Goal: Task Accomplishment & Management: Manage account settings

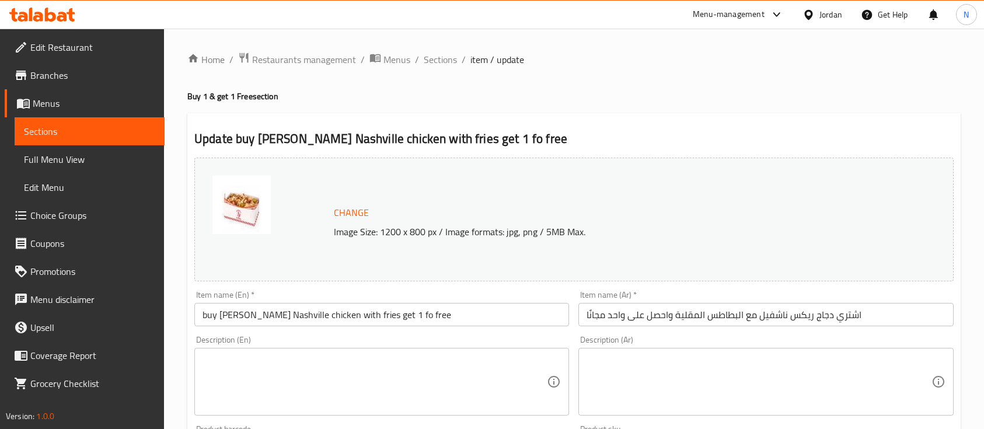
scroll to position [257, 0]
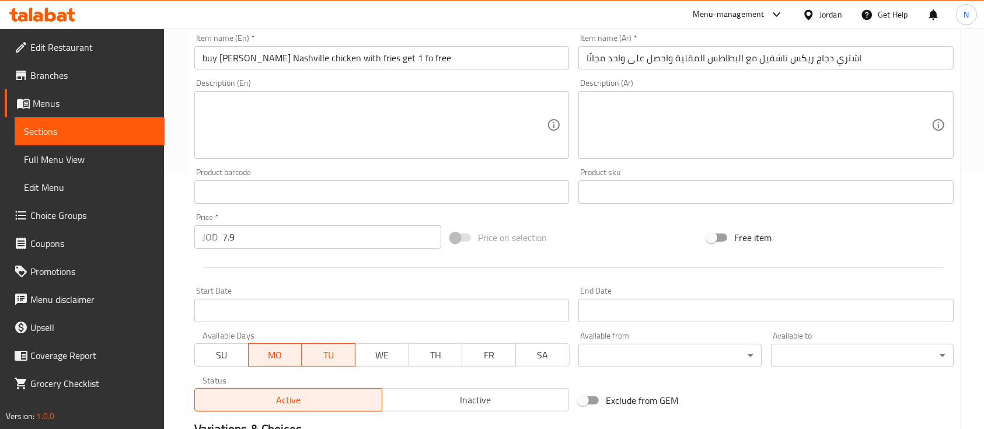
click at [33, 9] on icon at bounding box center [42, 15] width 66 height 14
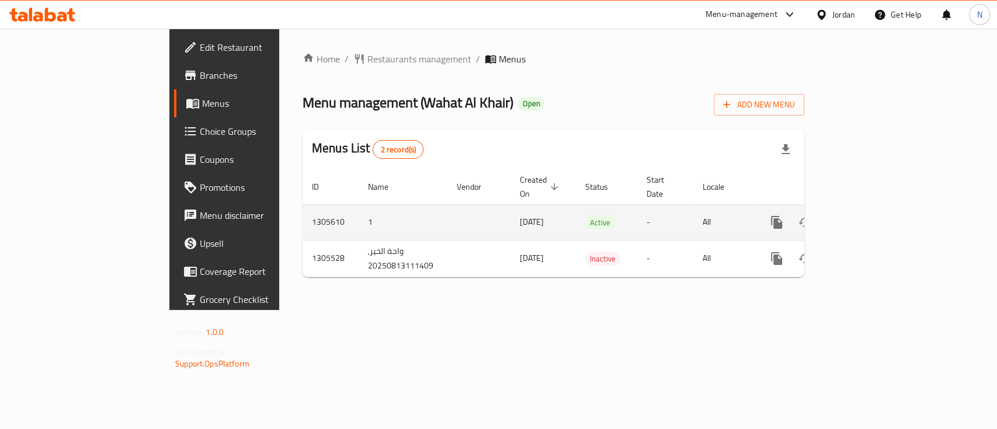
click at [868, 215] on icon "enhanced table" at bounding box center [860, 222] width 14 height 14
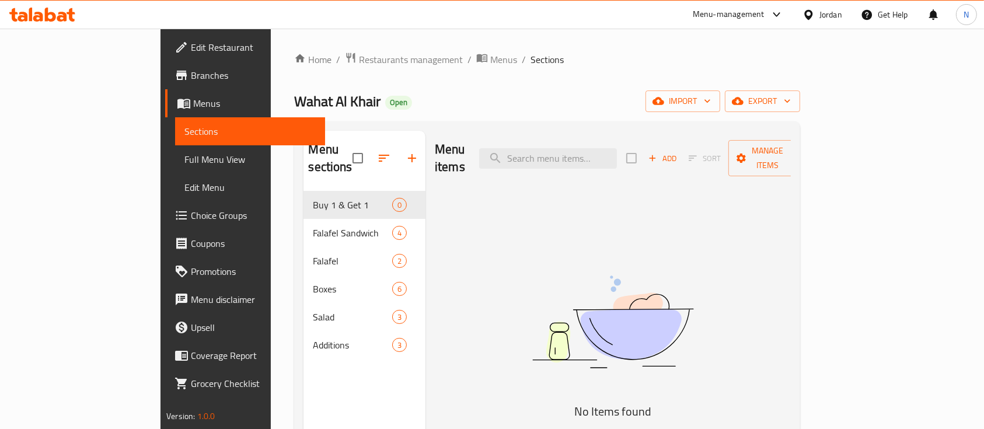
click at [678, 152] on span "Add" at bounding box center [663, 158] width 32 height 13
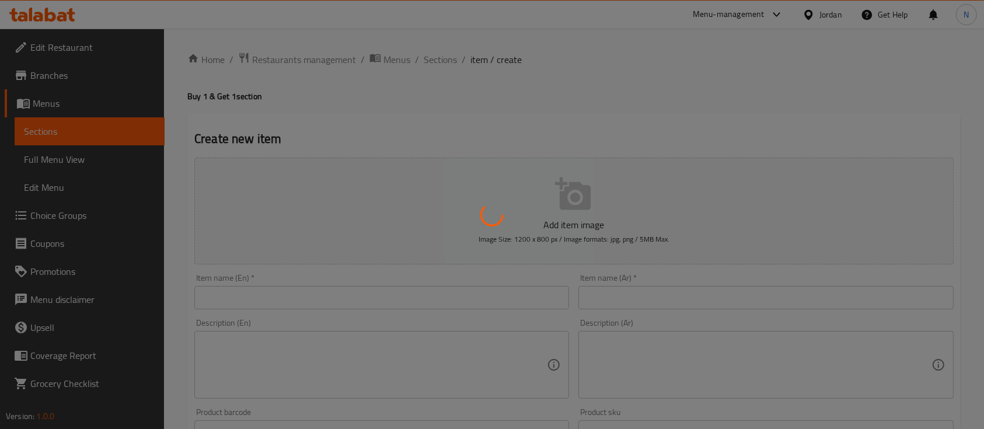
click at [642, 294] on div at bounding box center [492, 214] width 984 height 429
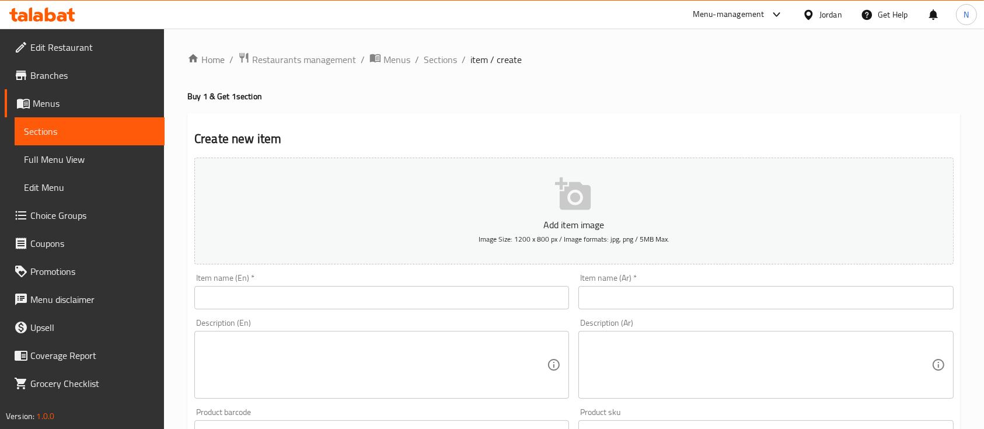
drag, startPoint x: 643, startPoint y: 303, endPoint x: 636, endPoint y: 301, distance: 7.2
click at [643, 303] on input "text" at bounding box center [766, 297] width 375 height 23
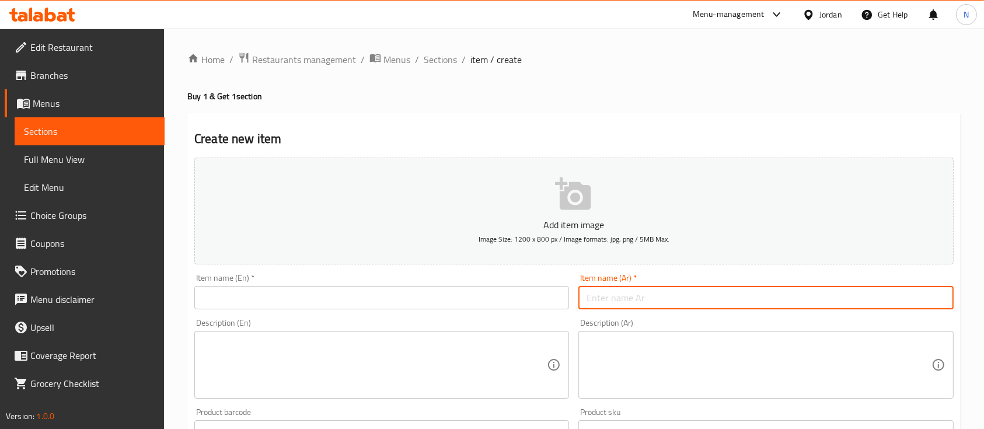
type input "h"
click at [635, 301] on input "اشتري علبة حمص كبيرة واحصل على علبة فول مجانا" at bounding box center [766, 297] width 375 height 23
type input "اشتري علبة حمص كبيرة واحصل على علبة فول مجانا"
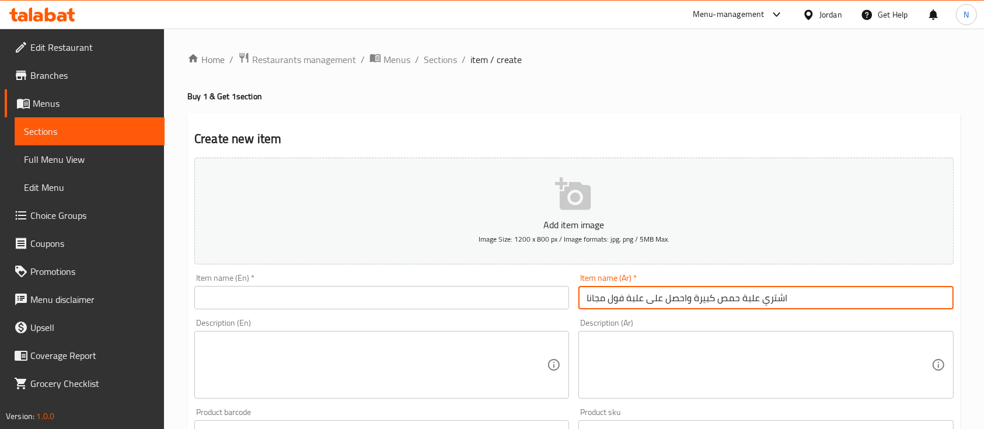
click at [413, 287] on input "text" at bounding box center [381, 297] width 375 height 23
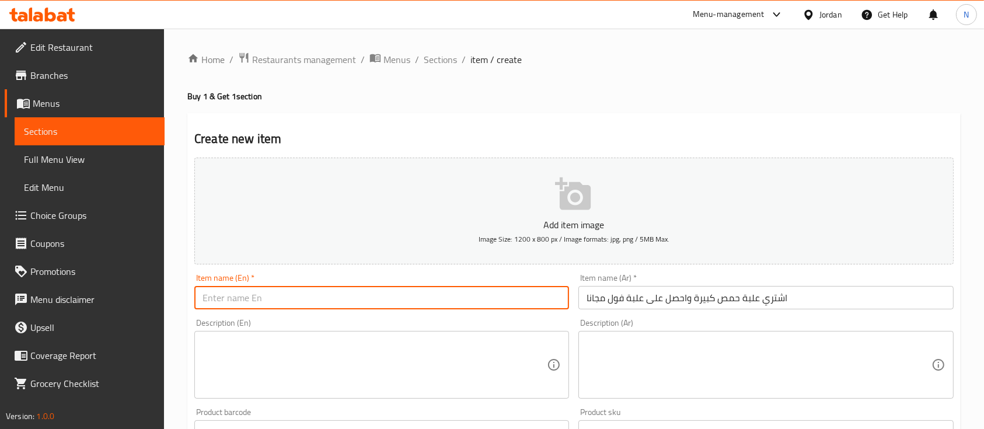
paste input "Buy a large can of chickpeas and get a can of beans for free."
drag, startPoint x: 377, startPoint y: 297, endPoint x: 400, endPoint y: 298, distance: 24.0
click at [400, 298] on input "Buy a large can of chickpeas and get a can of beans for free." at bounding box center [381, 297] width 375 height 23
drag, startPoint x: 353, startPoint y: 301, endPoint x: 385, endPoint y: 299, distance: 31.6
click at [385, 299] on input "Buy a large can of chickpeas and get a can offo for free." at bounding box center [381, 297] width 375 height 23
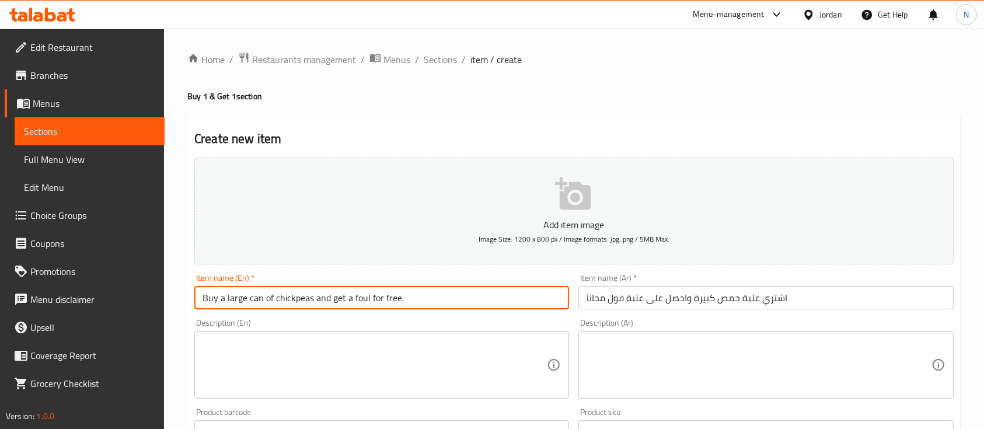
drag, startPoint x: 249, startPoint y: 298, endPoint x: 310, endPoint y: 303, distance: 61.5
click at [310, 303] on input "Buy a large can of chickpeas and get a foul for free." at bounding box center [381, 297] width 375 height 23
click at [318, 301] on input "Buy a large Humos and get a foul for free." at bounding box center [381, 297] width 375 height 23
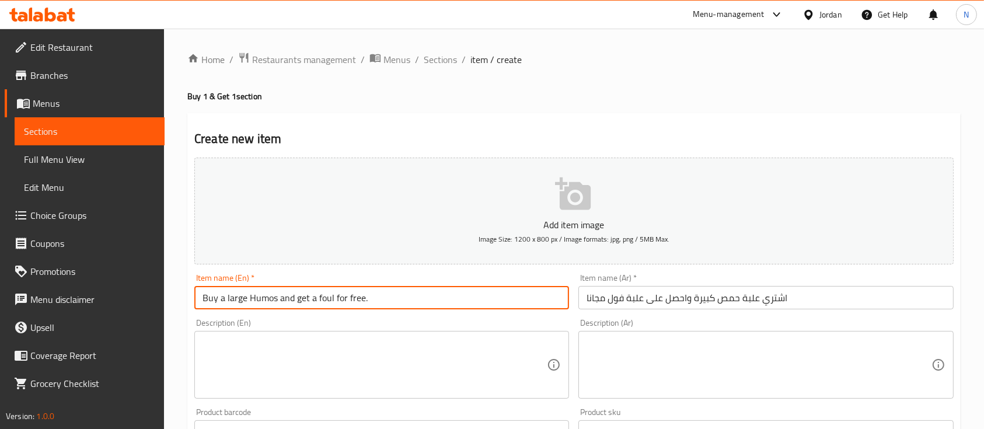
click at [318, 301] on input "Buy a large Humos and get a foul for free." at bounding box center [381, 297] width 375 height 23
type input "Buy a large Humos and get a foul for free."
click at [626, 361] on textarea at bounding box center [759, 364] width 344 height 55
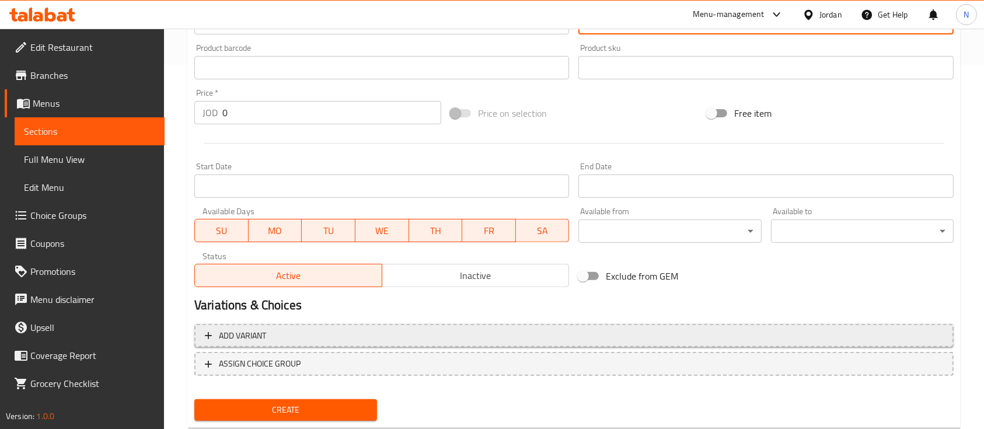
scroll to position [389, 0]
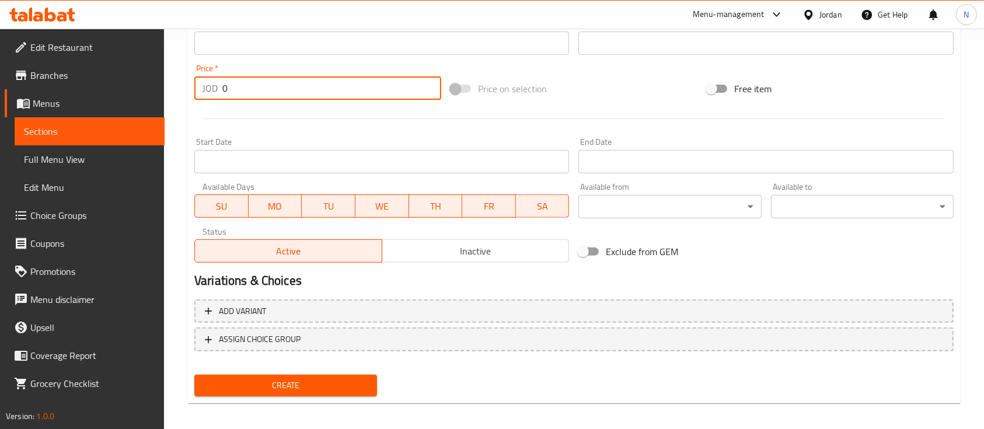
drag, startPoint x: 257, startPoint y: 90, endPoint x: 182, endPoint y: 93, distance: 75.4
click at [182, 93] on div "Home / Restaurants management / Menus / Sections / item / create Buy 1 & Get 1 …" at bounding box center [574, 38] width 820 height 796
type input "2"
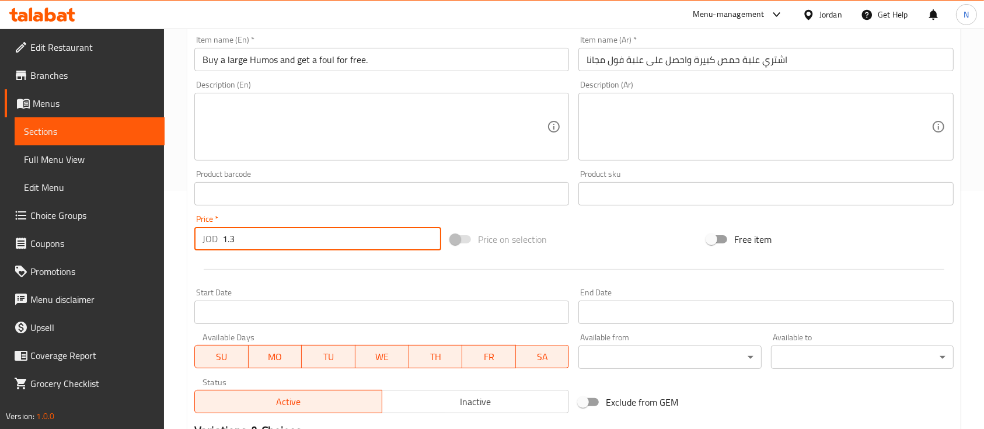
scroll to position [396, 0]
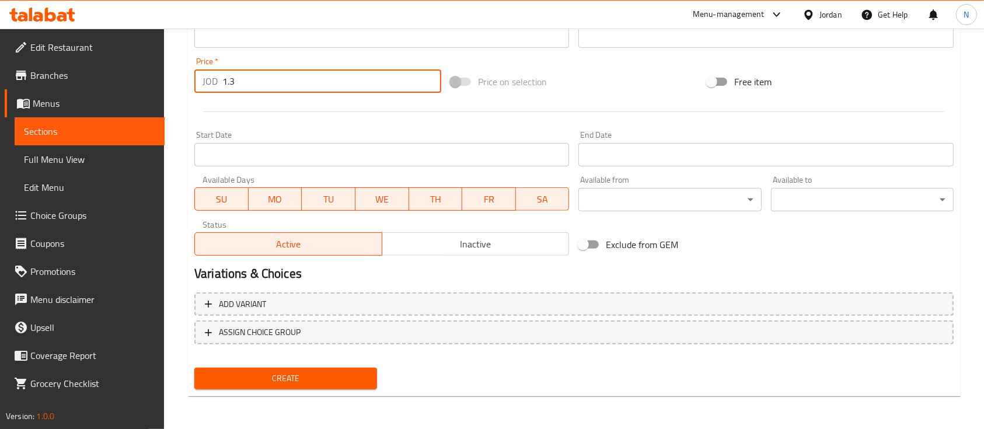
drag, startPoint x: 263, startPoint y: 77, endPoint x: 217, endPoint y: 78, distance: 45.5
click at [217, 78] on div "JOD 1.3 Price *" at bounding box center [317, 80] width 247 height 23
paste input "2.6"
type input "2.6"
click at [315, 373] on span "Create" at bounding box center [286, 378] width 164 height 15
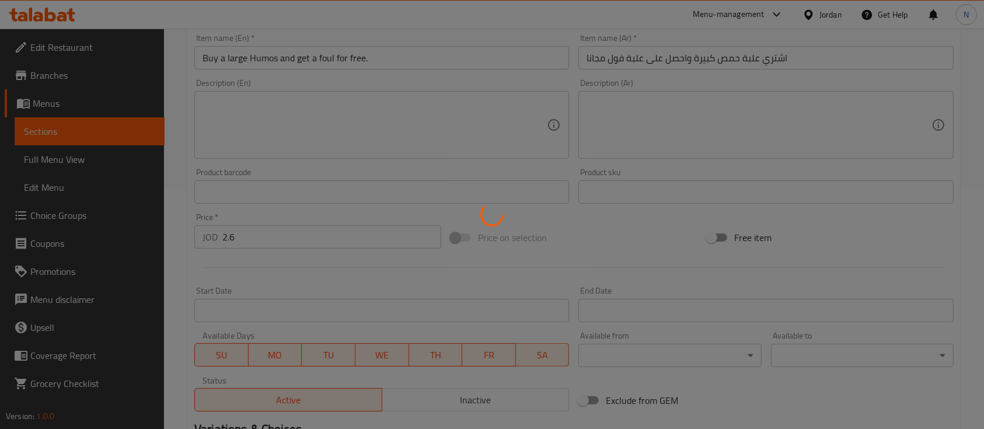
scroll to position [0, 0]
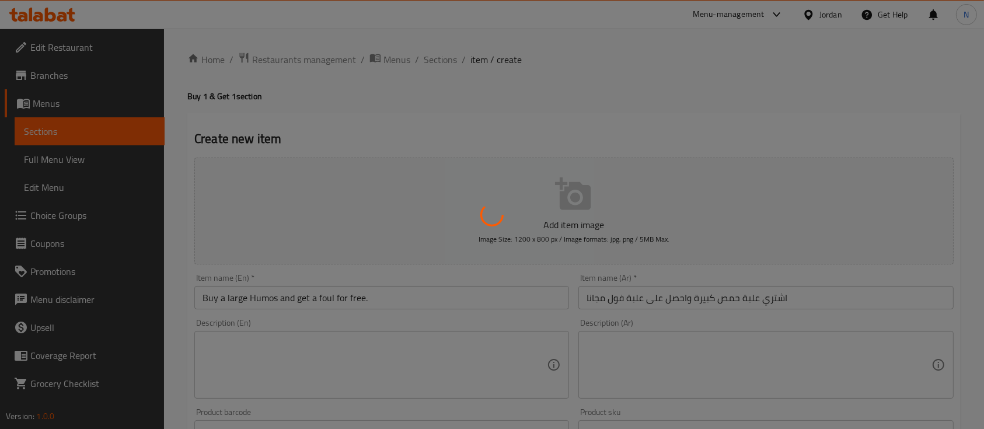
type input "0"
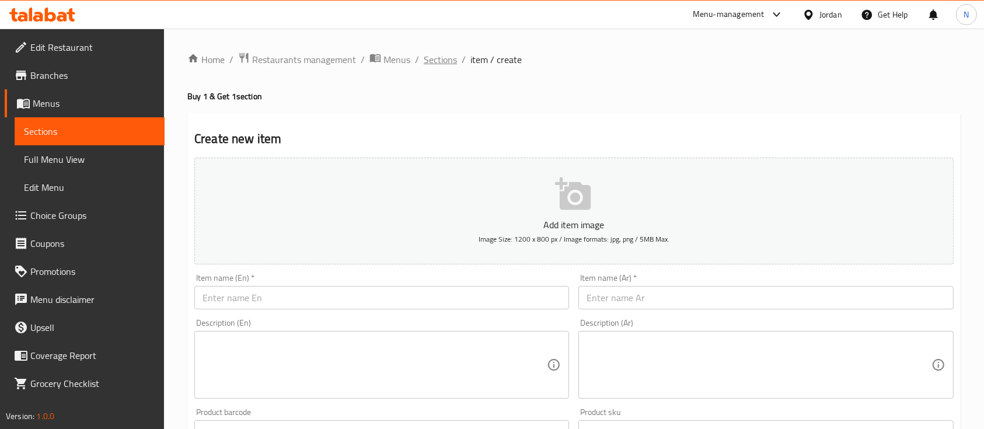
click at [437, 54] on span "Sections" at bounding box center [440, 60] width 33 height 14
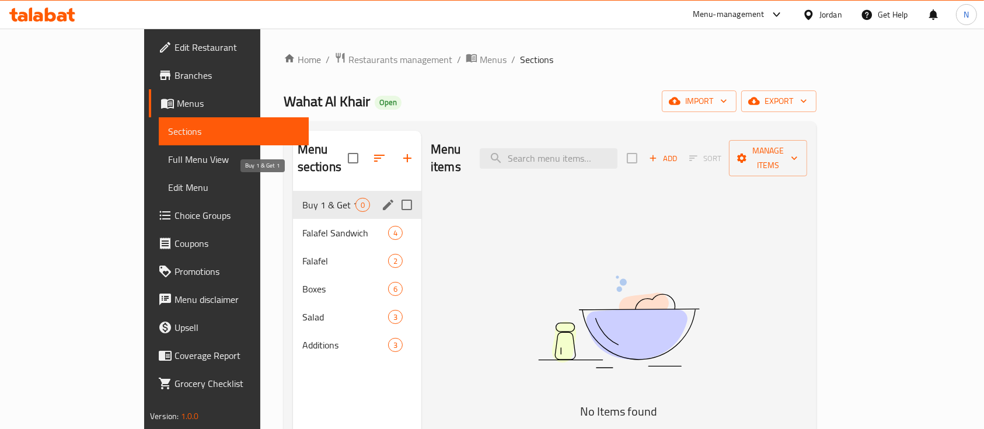
click at [302, 198] on span "Buy 1 & Get 1" at bounding box center [328, 205] width 53 height 14
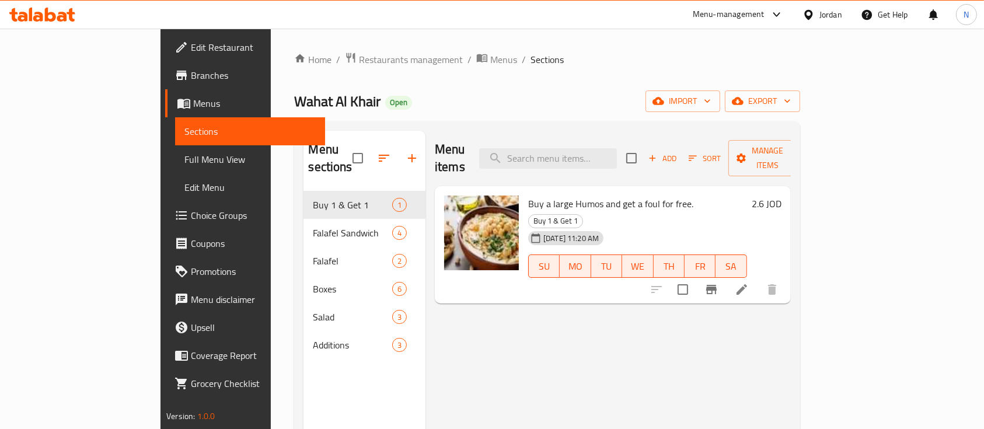
click at [594, 315] on div "Menu items Add Sort Manage items Buy a large Humos and get a foul for free. Buy…" at bounding box center [608, 345] width 365 height 429
click at [17, 18] on icon at bounding box center [42, 15] width 66 height 14
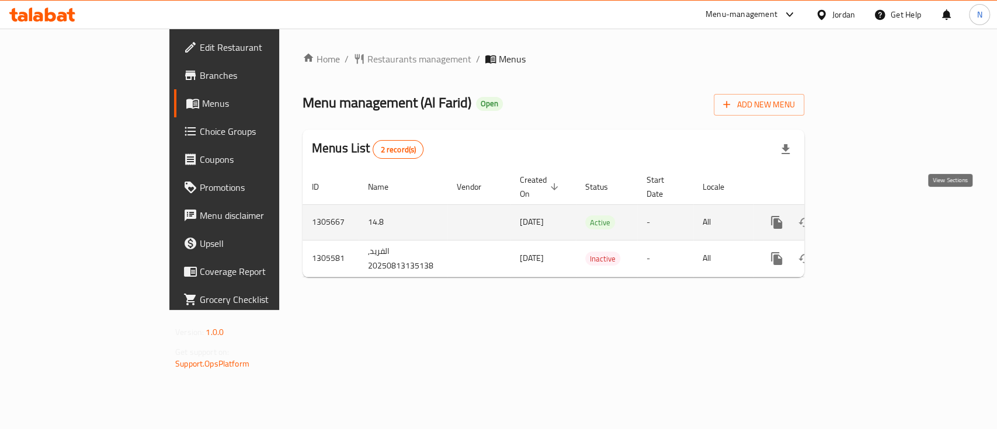
click at [868, 215] on icon "enhanced table" at bounding box center [860, 222] width 14 height 14
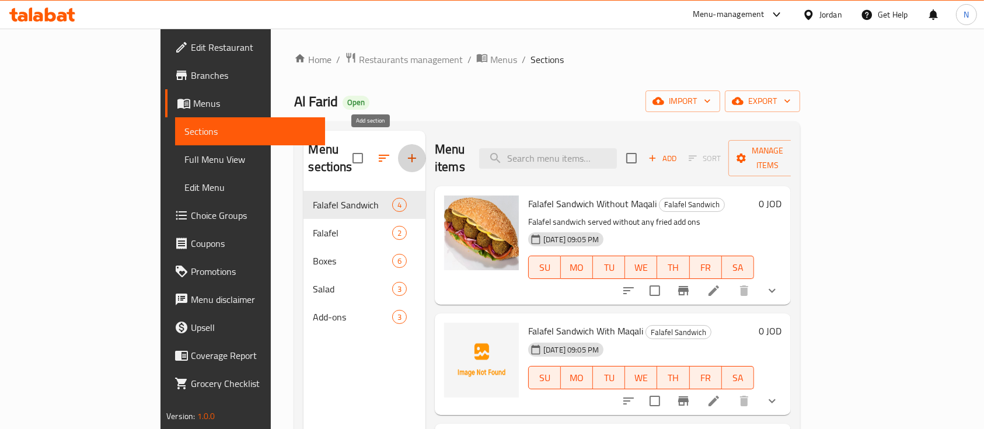
click at [405, 152] on icon "button" at bounding box center [412, 158] width 14 height 14
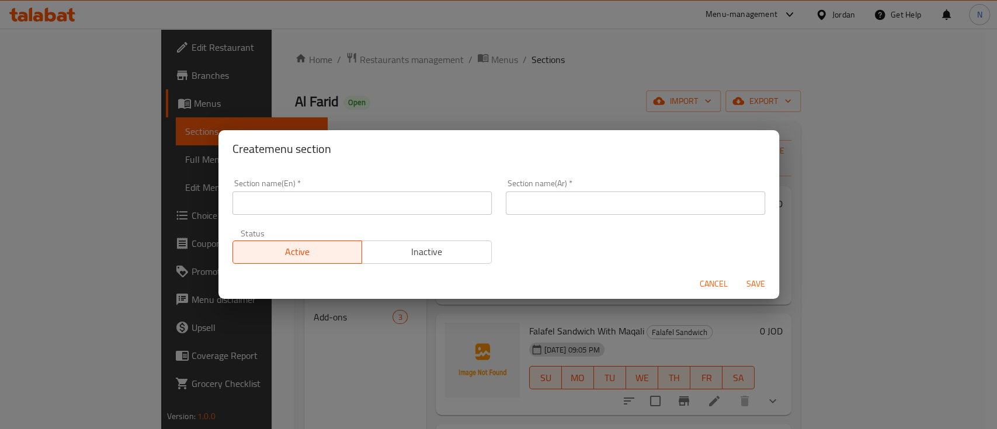
click at [453, 199] on input "text" at bounding box center [361, 202] width 259 height 23
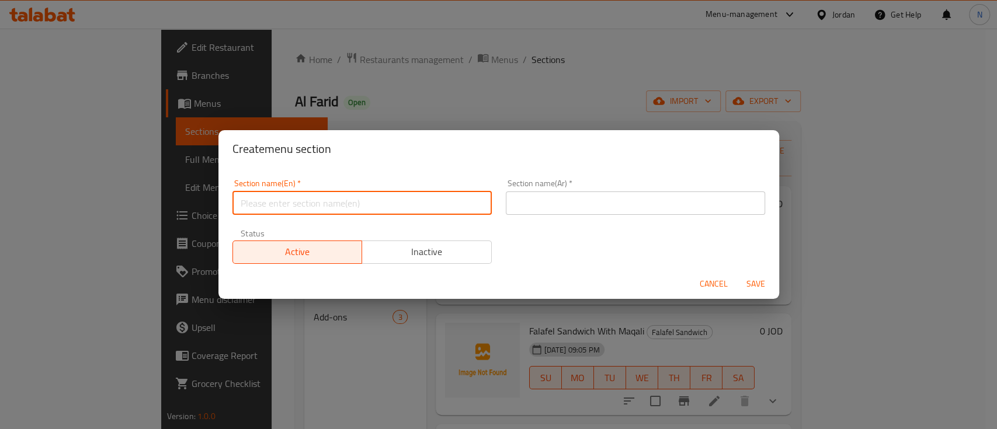
type input "Buy 1 & Get 1"
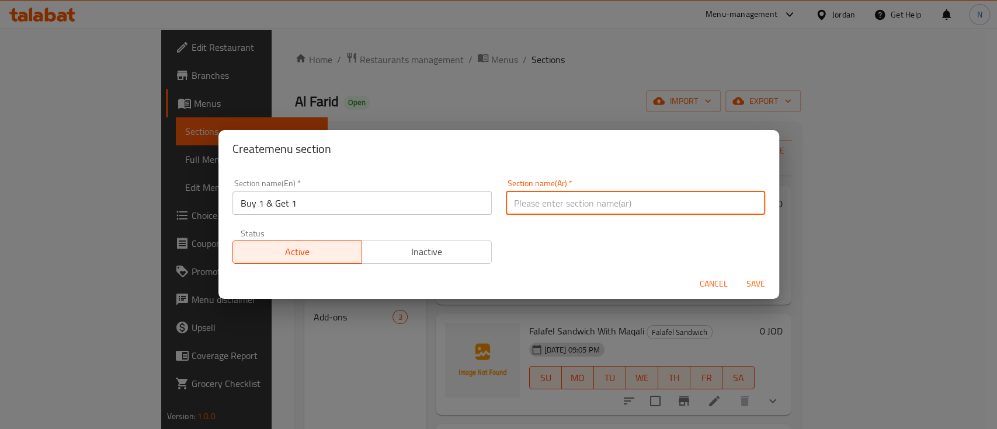
click at [535, 209] on input "text" at bounding box center [635, 202] width 259 height 23
type input "1 عليك 1 علينا"
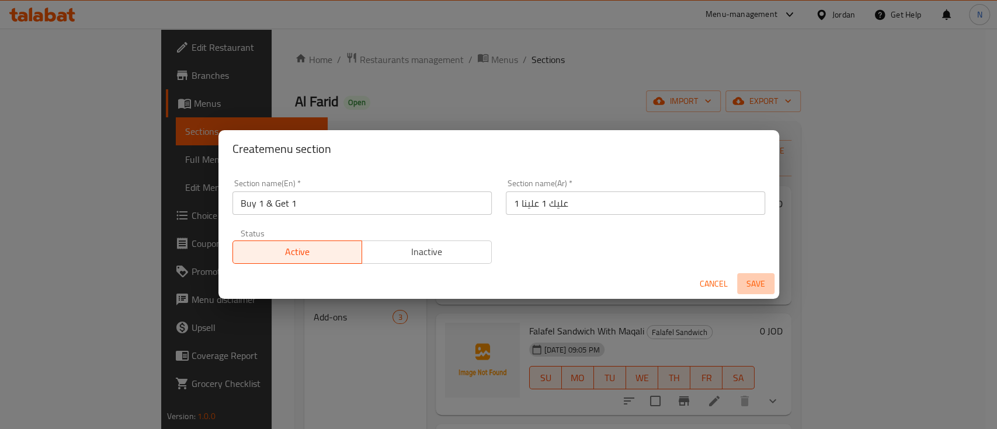
click at [750, 282] on span "Save" at bounding box center [755, 284] width 28 height 15
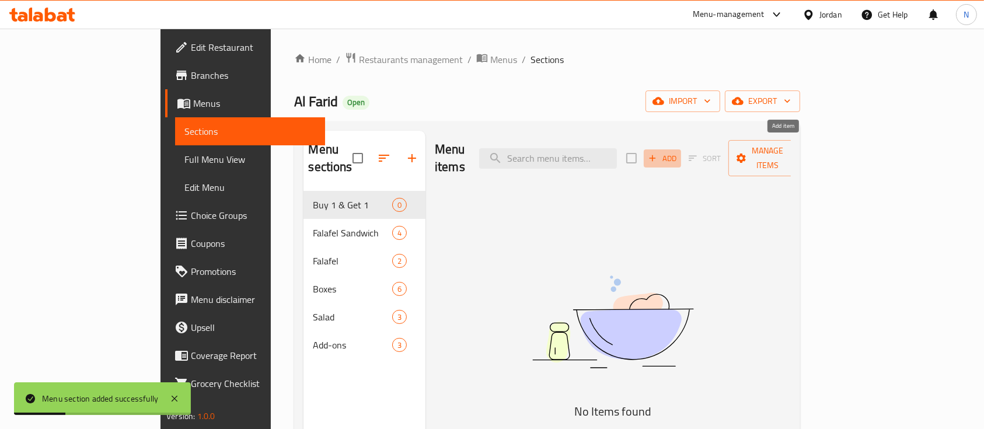
click at [658, 153] on icon "button" at bounding box center [652, 158] width 11 height 11
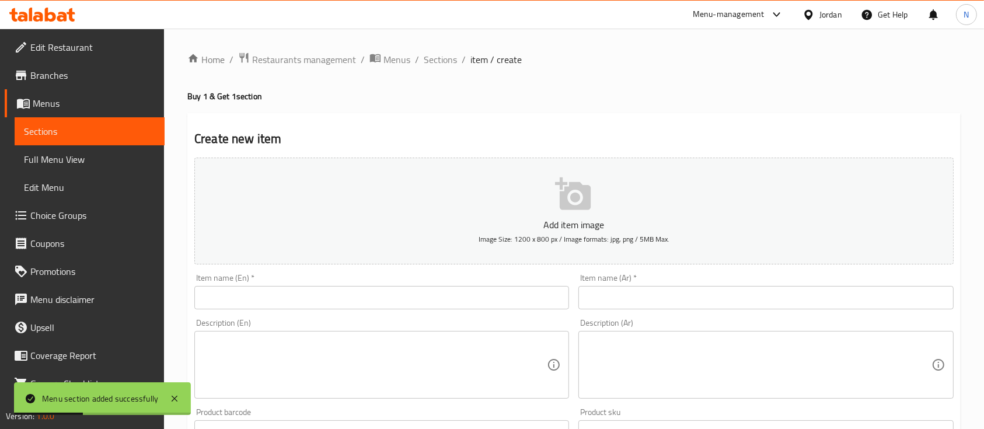
click at [383, 294] on input "text" at bounding box center [381, 297] width 375 height 23
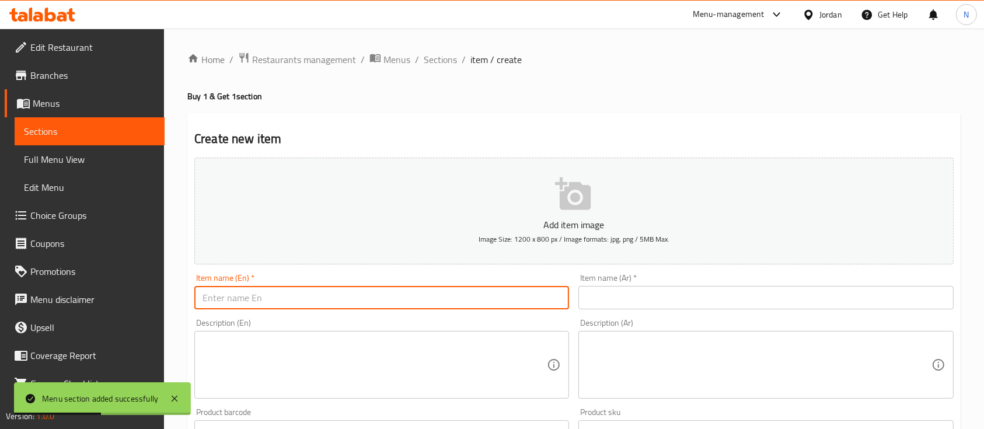
click at [598, 308] on input "text" at bounding box center [766, 297] width 375 height 23
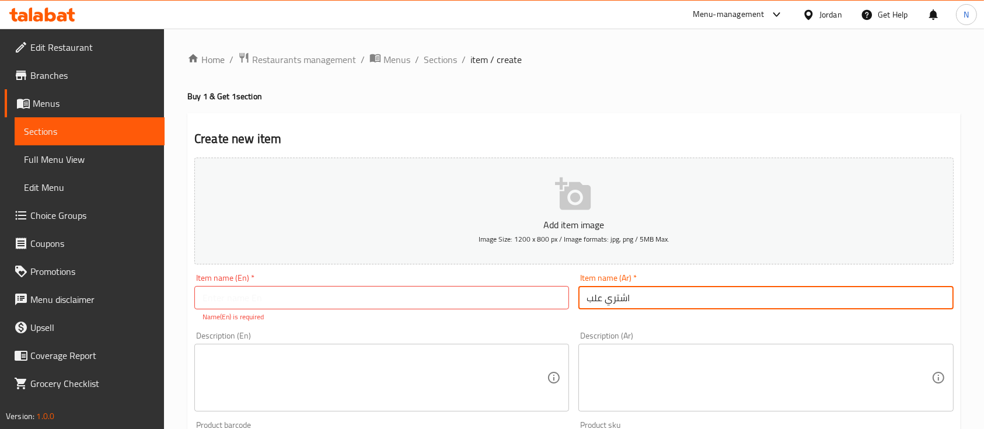
type input "اشتري علبة حمص كبيرة واحصل على علبة فول مجانا"
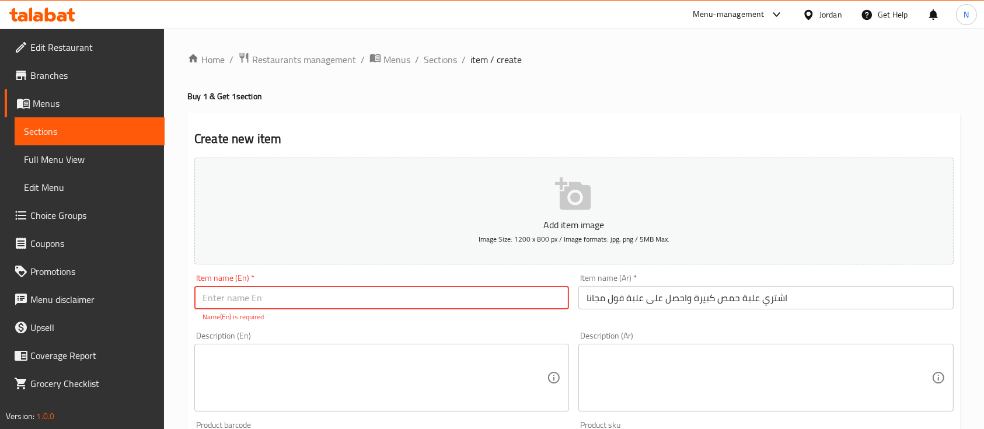
click at [521, 301] on input "text" at bounding box center [381, 297] width 375 height 23
type input "ل"
click at [274, 301] on input "buy" at bounding box center [381, 297] width 375 height 23
type input "b"
click at [352, 287] on input "text" at bounding box center [381, 297] width 375 height 23
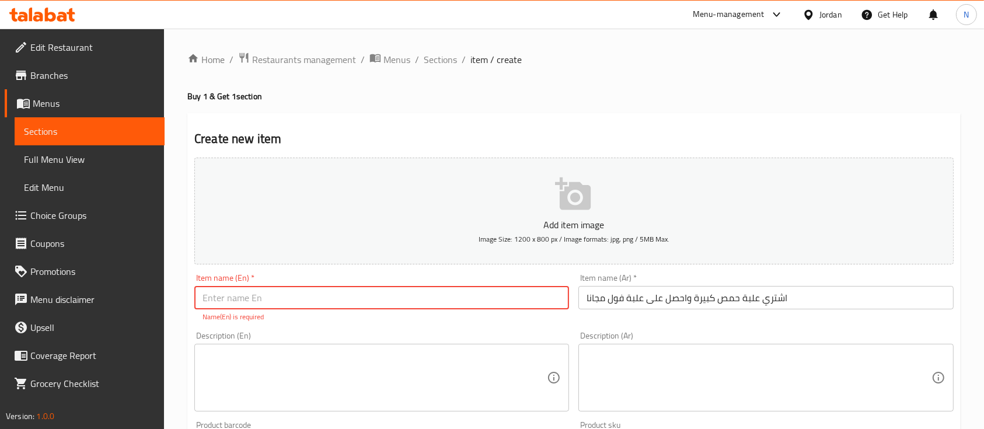
paste input "Buy a large Humos and get a foul for free."
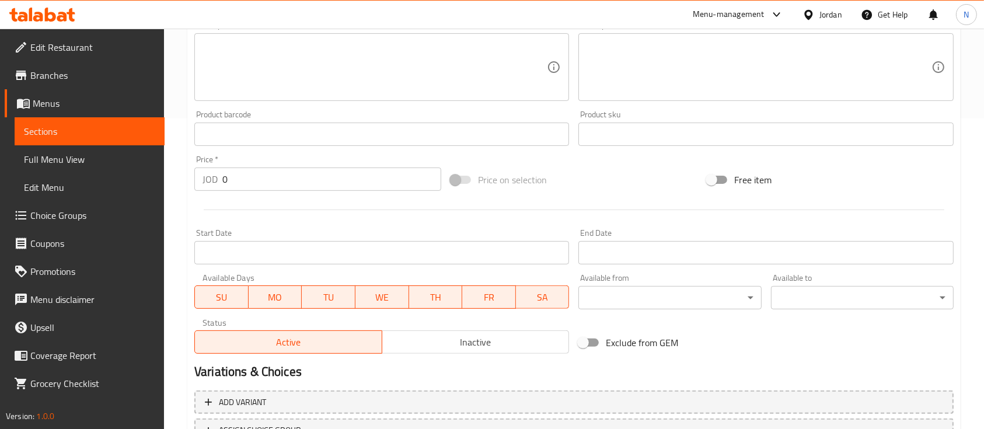
scroll to position [311, 0]
type input "Buy a large Humos and get a foul for free."
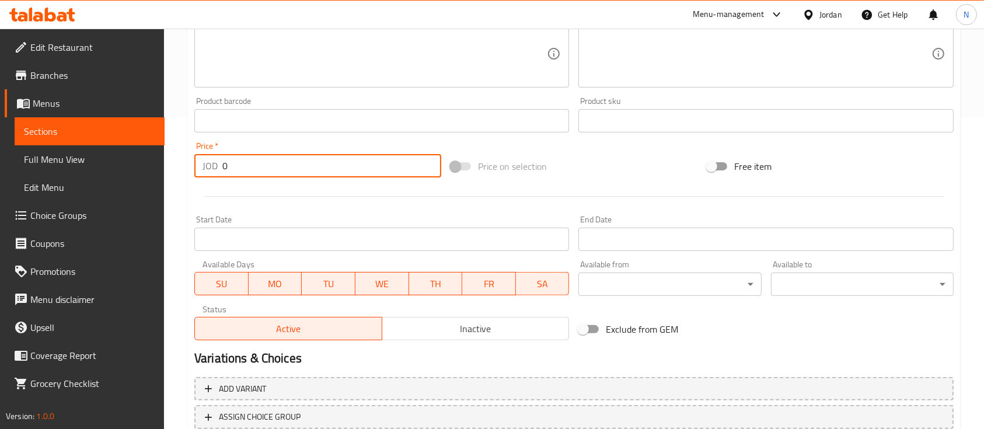
click at [242, 165] on input "0" at bounding box center [331, 165] width 219 height 23
paste input "2.6"
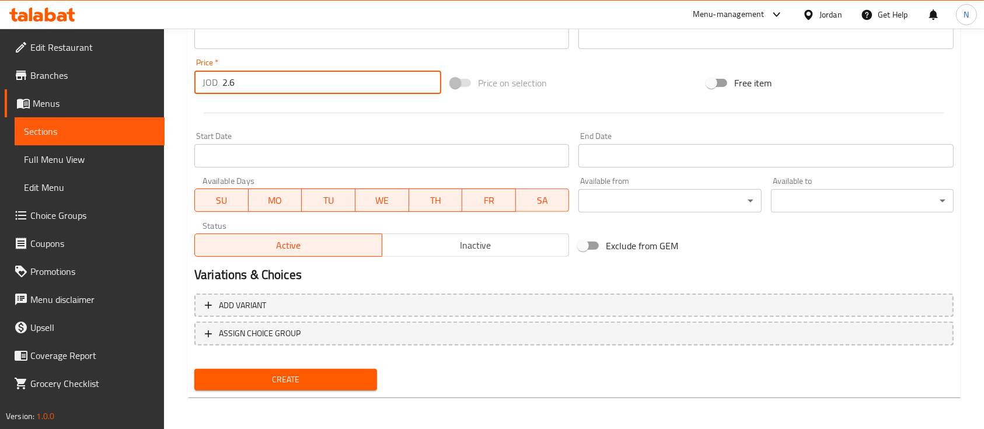
scroll to position [396, 0]
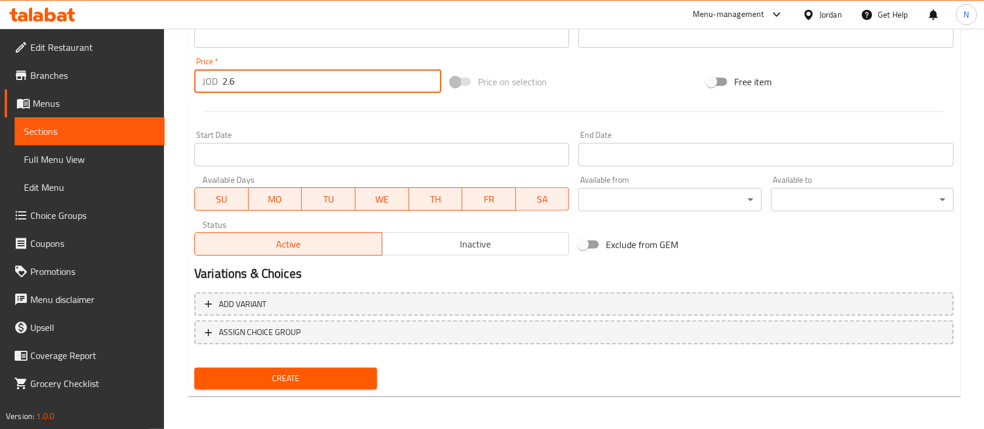
type input "2.6"
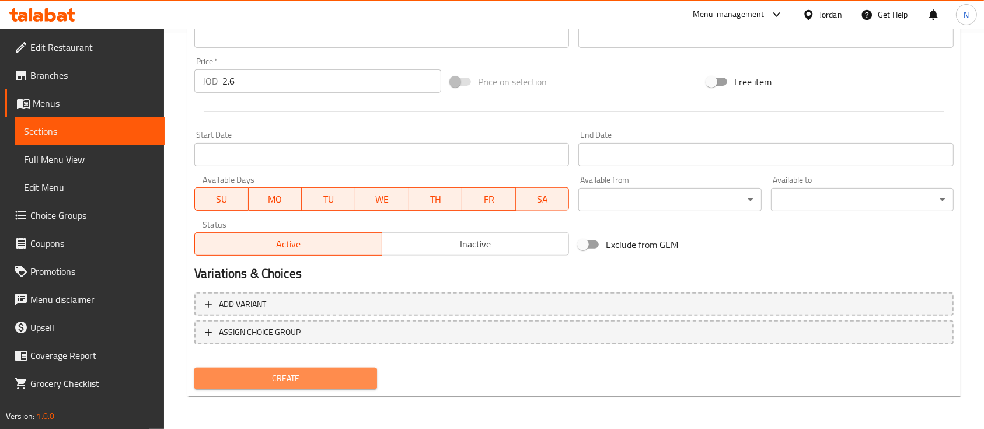
click at [282, 384] on span "Create" at bounding box center [286, 378] width 164 height 15
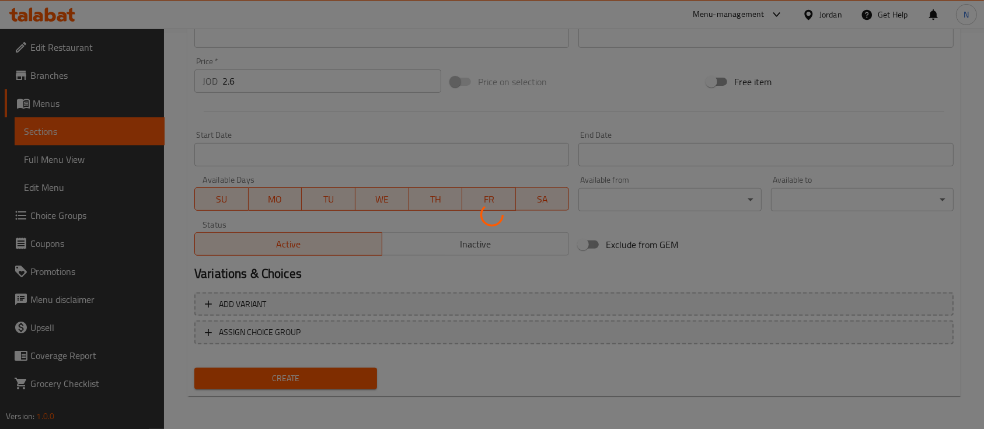
type input "0"
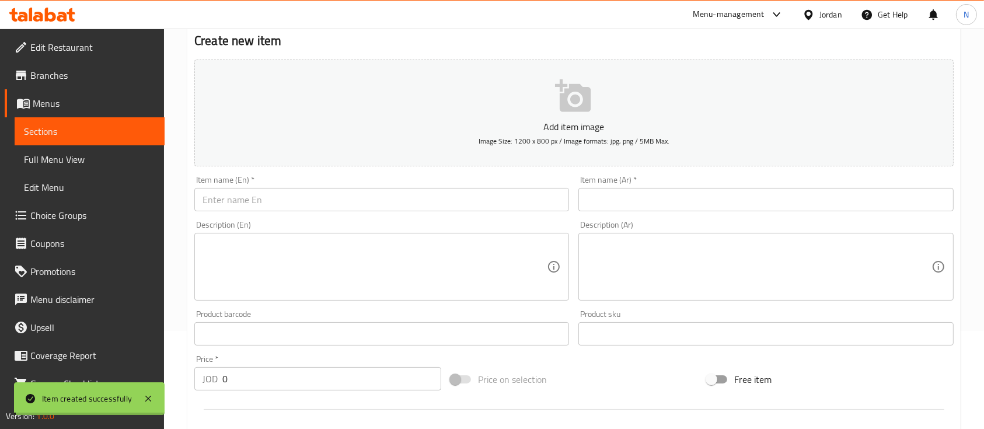
scroll to position [84, 0]
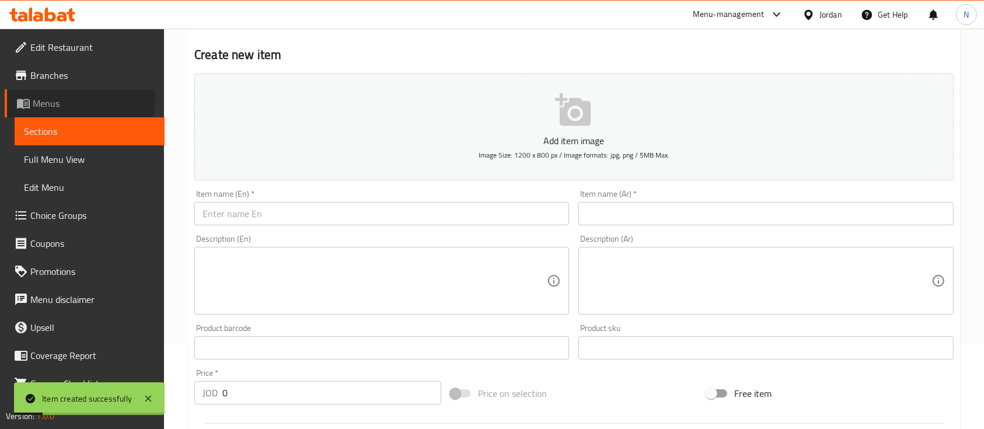
click at [70, 100] on span "Menus" at bounding box center [94, 103] width 123 height 14
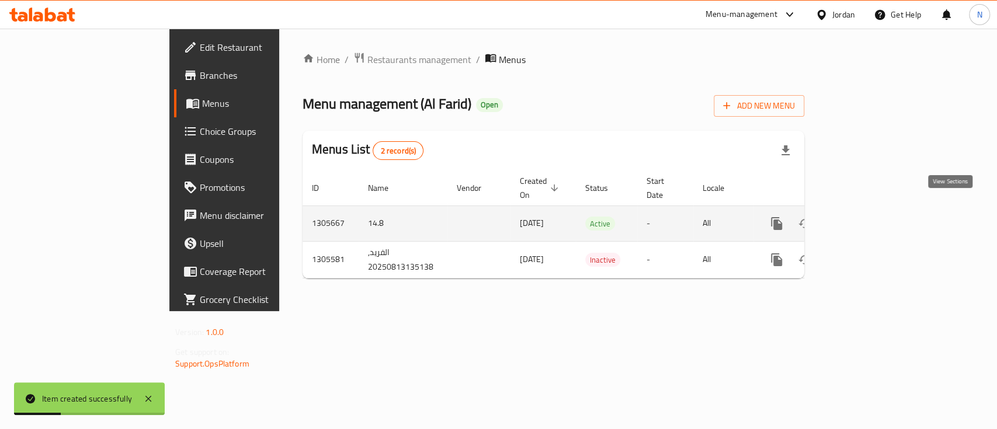
click at [868, 217] on icon "enhanced table" at bounding box center [860, 224] width 14 height 14
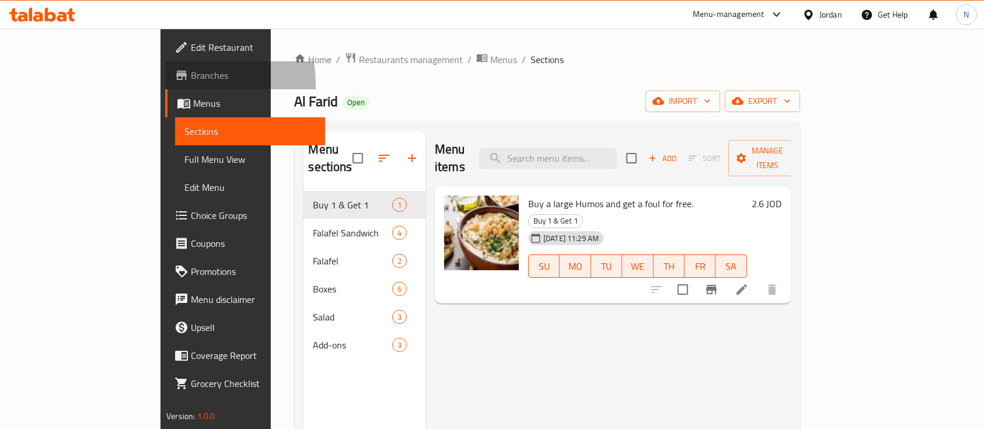
click at [191, 82] on span "Branches" at bounding box center [253, 75] width 125 height 14
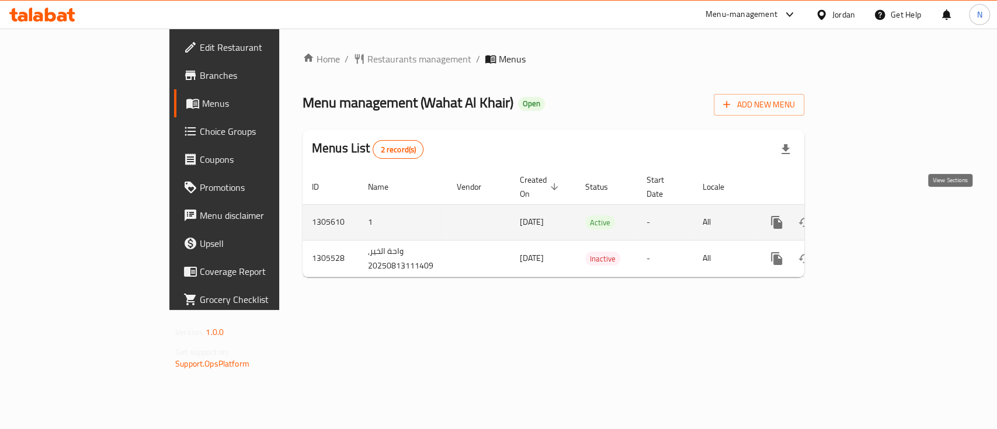
click at [868, 215] on icon "enhanced table" at bounding box center [860, 222] width 14 height 14
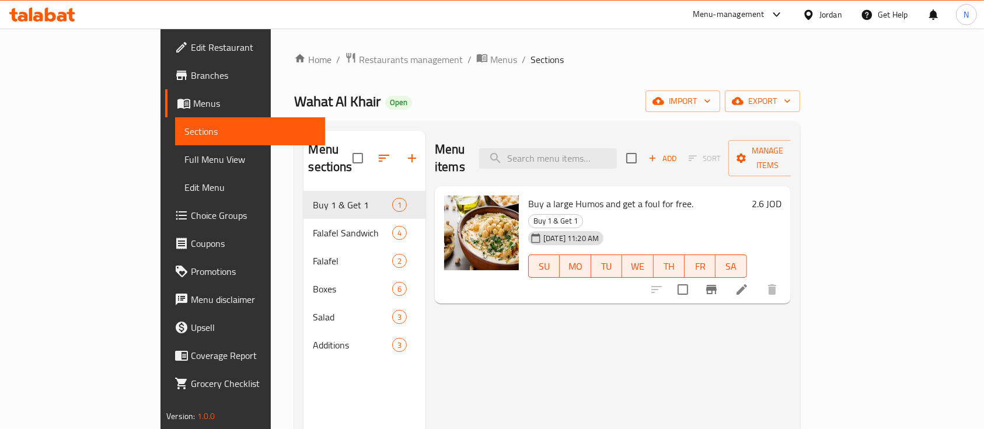
click at [532, 195] on span "Buy a large Humos and get a foul for free." at bounding box center [610, 204] width 165 height 18
click at [534, 195] on span "Buy a large Humos and get a foul for free." at bounding box center [610, 204] width 165 height 18
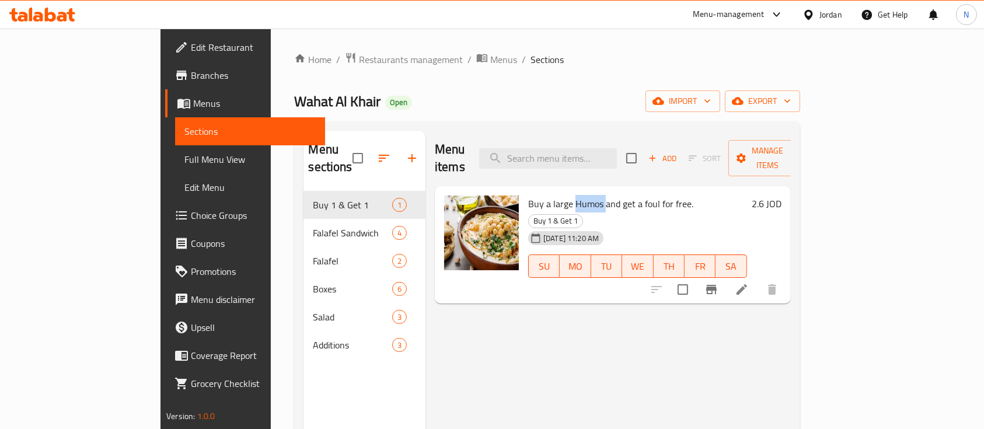
click at [534, 195] on span "Buy a large Humos and get a foul for free." at bounding box center [610, 204] width 165 height 18
copy h6 "Buy a large Humos and get a foul for free."
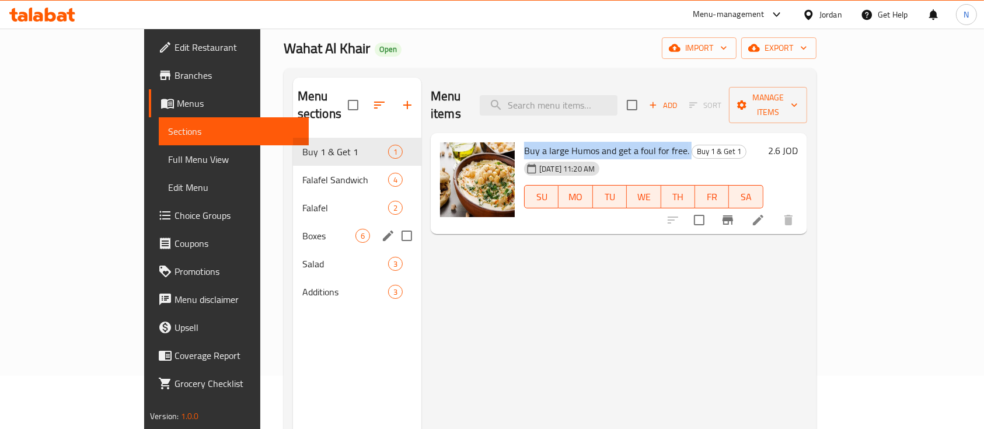
scroll to position [78, 0]
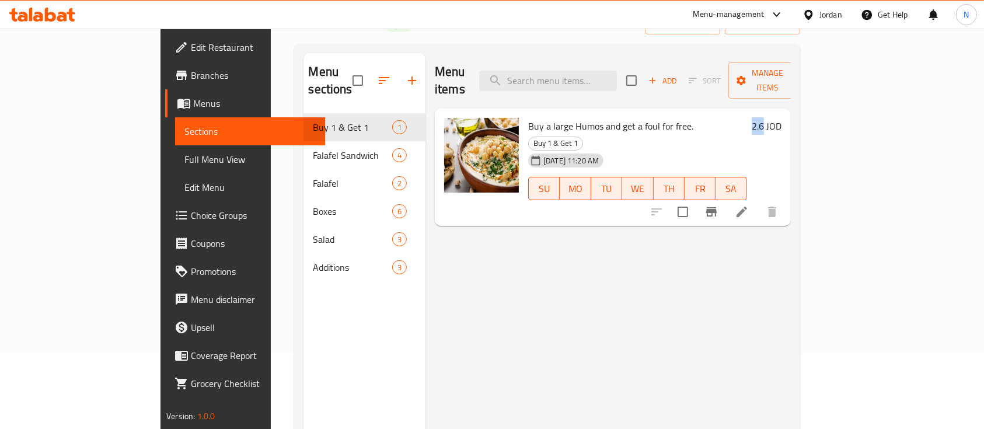
drag, startPoint x: 912, startPoint y: 112, endPoint x: 925, endPoint y: 111, distance: 13.4
click at [782, 118] on div "2.6 JOD" at bounding box center [764, 126] width 34 height 16
copy h6 "2.6"
click at [191, 81] on span "Branches" at bounding box center [253, 75] width 125 height 14
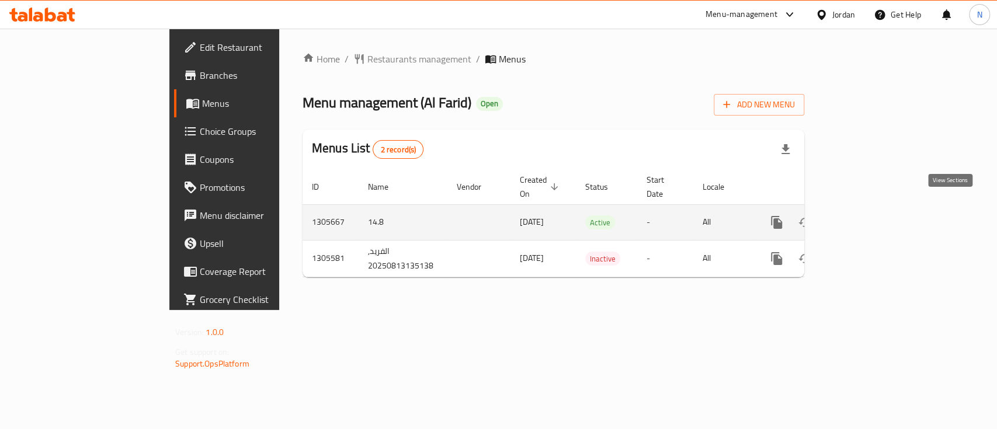
click at [875, 214] on link "enhanced table" at bounding box center [860, 222] width 28 height 28
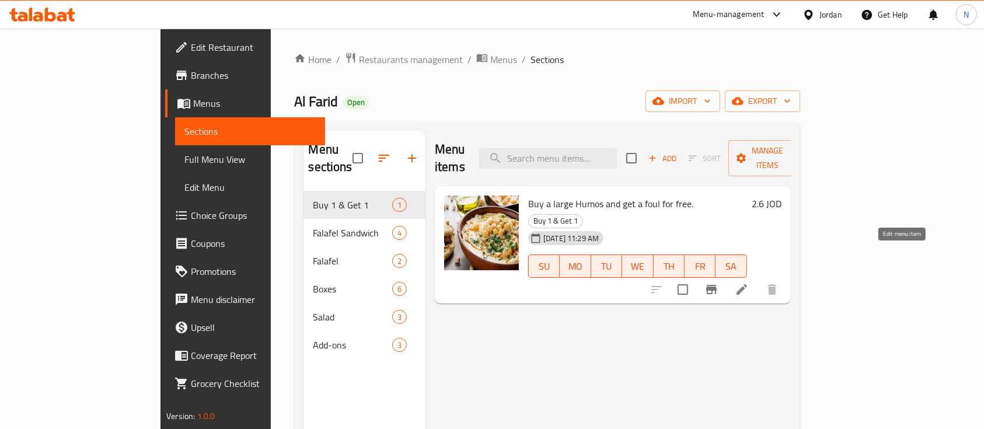
click at [749, 283] on icon at bounding box center [742, 290] width 14 height 14
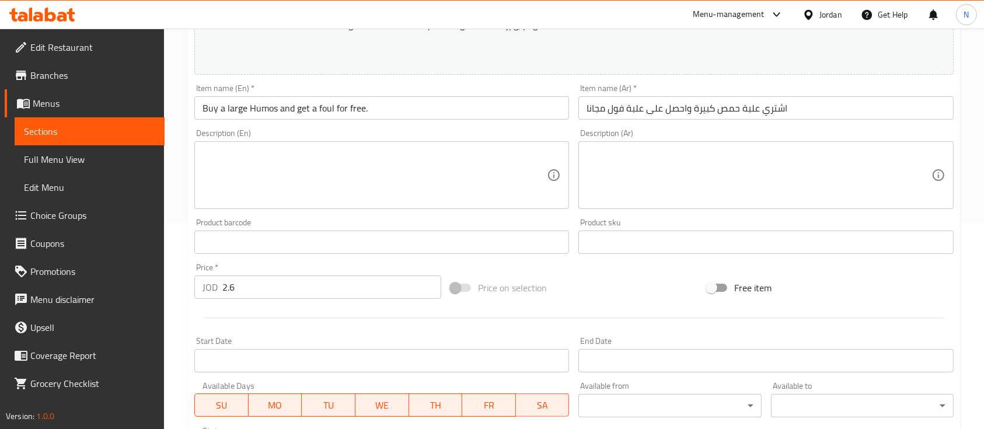
scroll to position [389, 0]
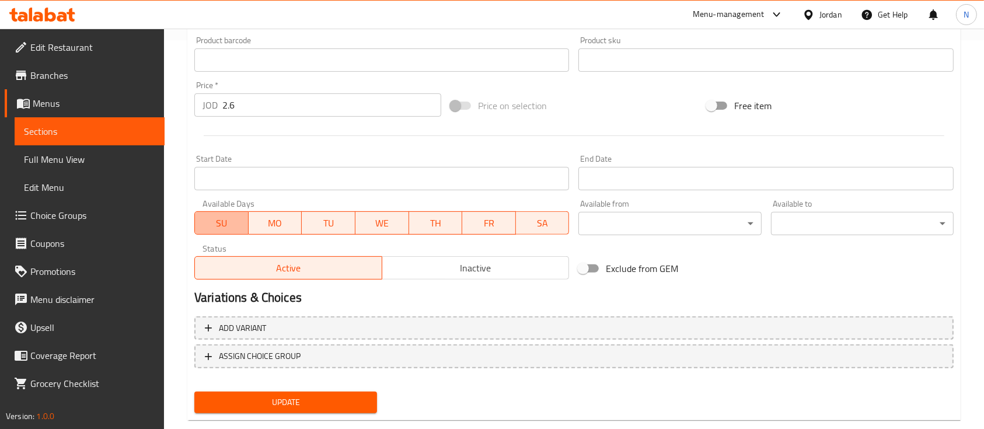
click at [236, 225] on span "SU" at bounding box center [222, 223] width 44 height 17
click at [399, 221] on span "WE" at bounding box center [382, 223] width 44 height 17
drag, startPoint x: 431, startPoint y: 221, endPoint x: 446, endPoint y: 221, distance: 15.2
click at [433, 221] on span "TH" at bounding box center [435, 223] width 44 height 17
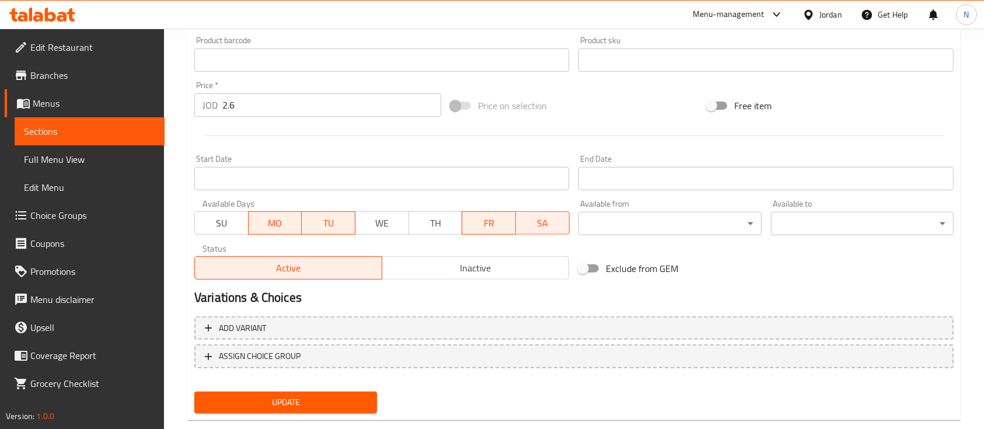
click at [490, 221] on span "FR" at bounding box center [489, 223] width 44 height 17
click at [531, 221] on span "SA" at bounding box center [543, 223] width 44 height 17
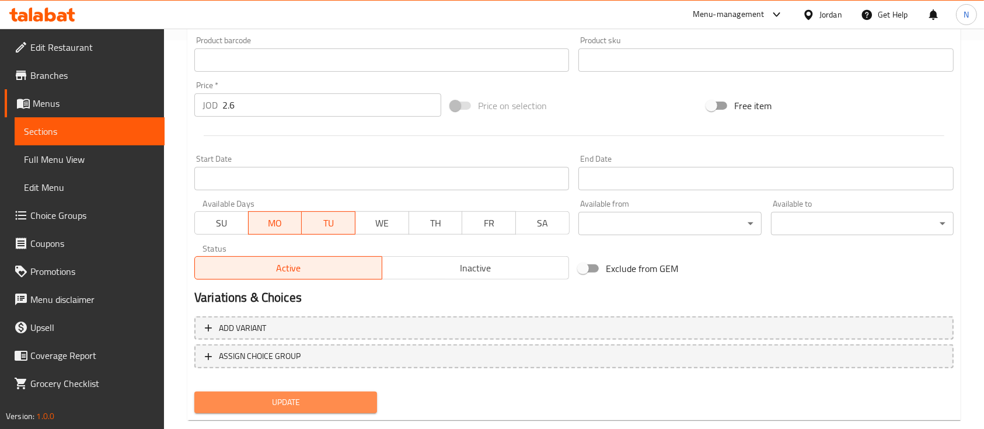
click at [335, 392] on button "Update" at bounding box center [285, 403] width 183 height 22
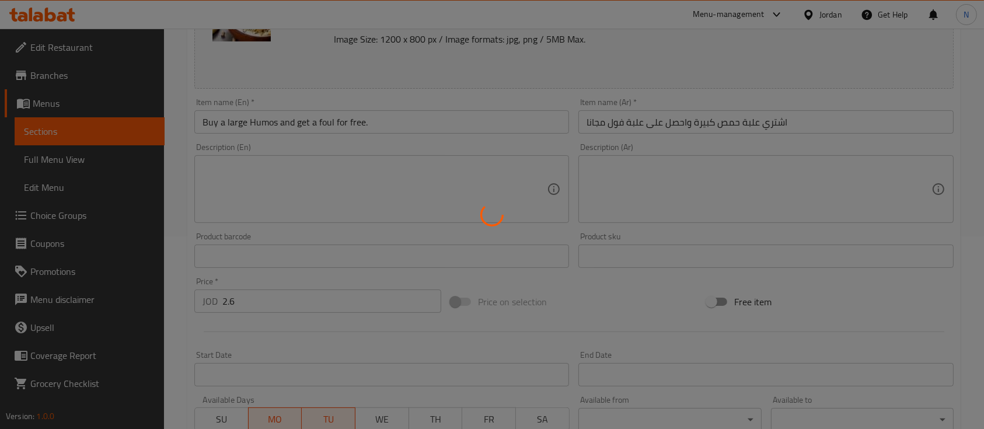
scroll to position [0, 0]
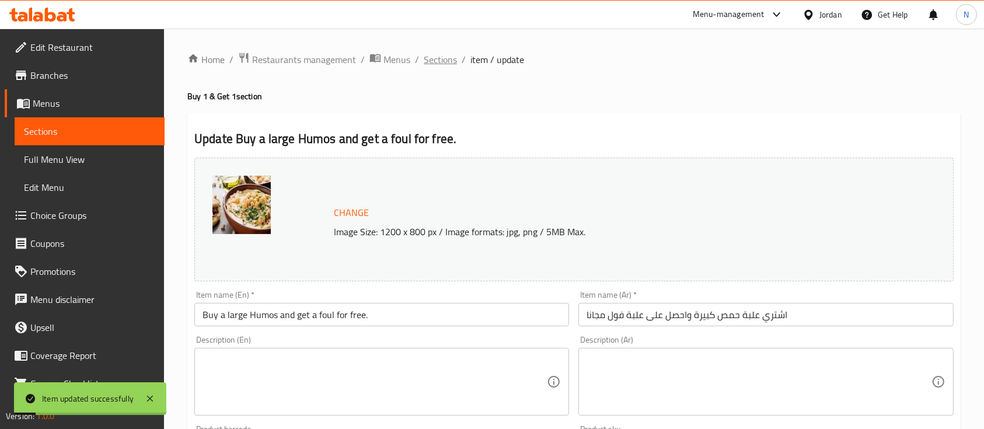
click at [433, 59] on span "Sections" at bounding box center [440, 60] width 33 height 14
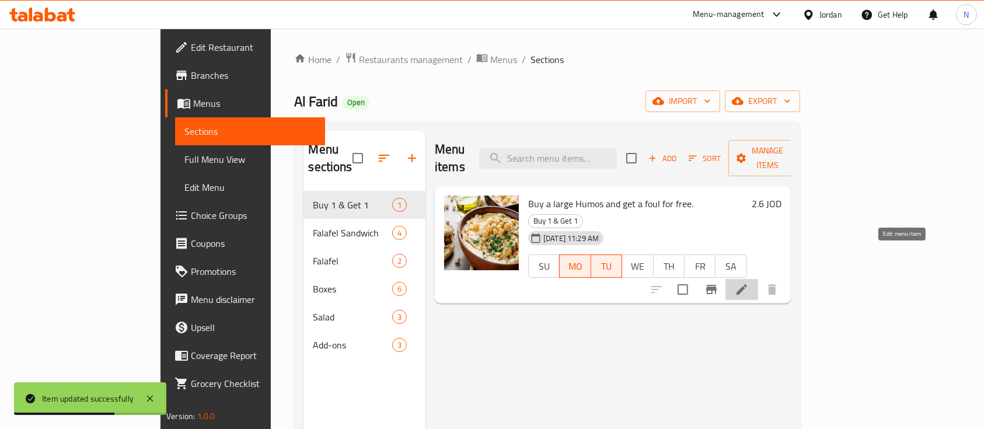
click at [749, 283] on icon at bounding box center [742, 290] width 14 height 14
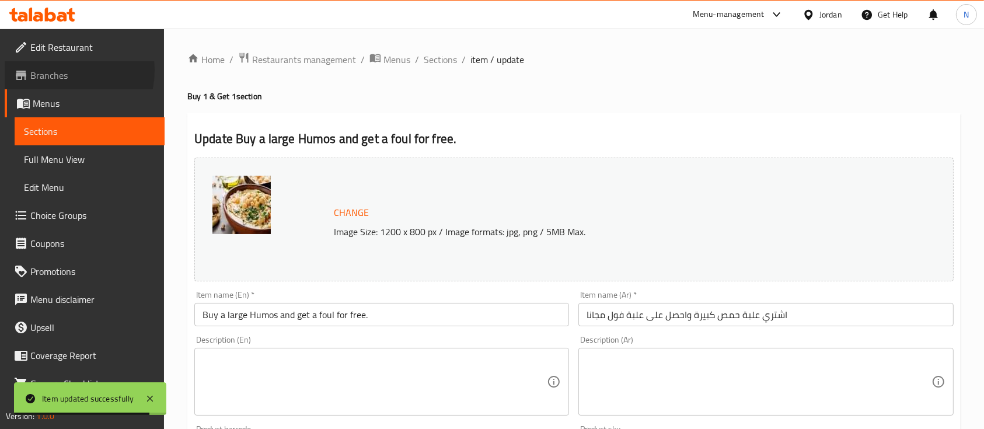
click at [59, 71] on span "Branches" at bounding box center [92, 75] width 125 height 14
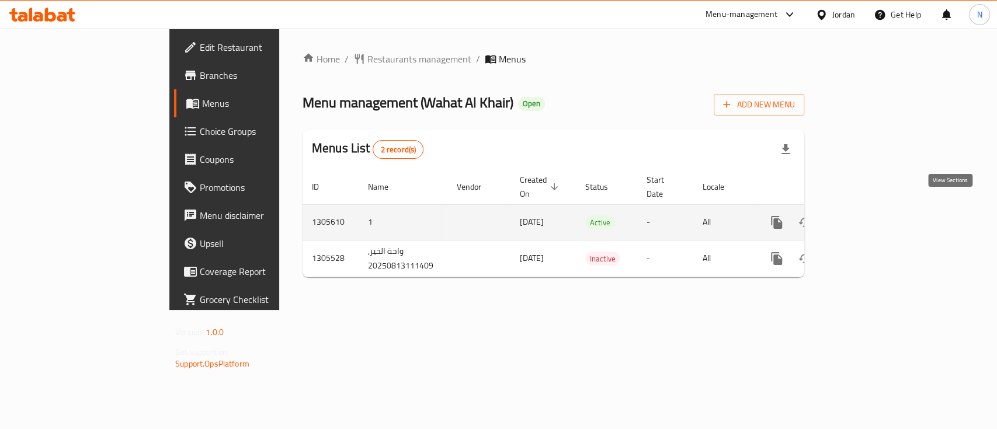
click at [868, 215] on icon "enhanced table" at bounding box center [860, 222] width 14 height 14
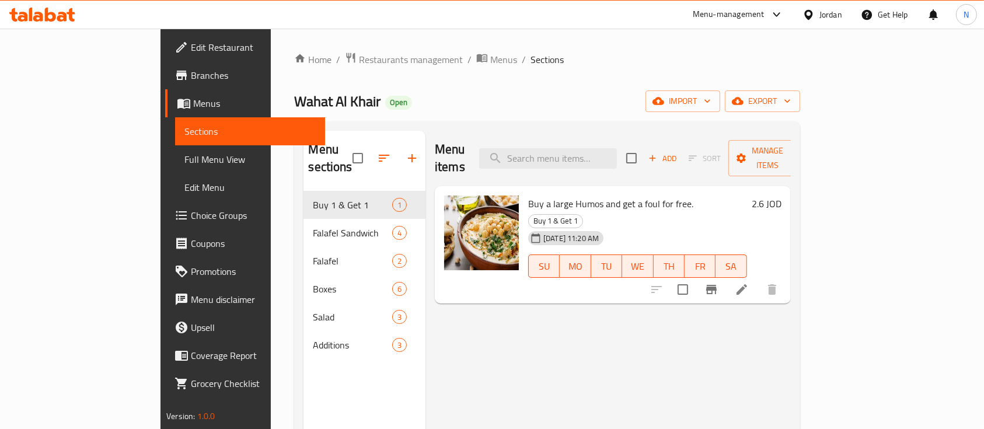
click at [528, 195] on span "Buy a large Humos and get a foul for free." at bounding box center [610, 204] width 165 height 18
copy h6 "Buy a large Humos and get a foul for free."
